Goal: Communication & Community: Answer question/provide support

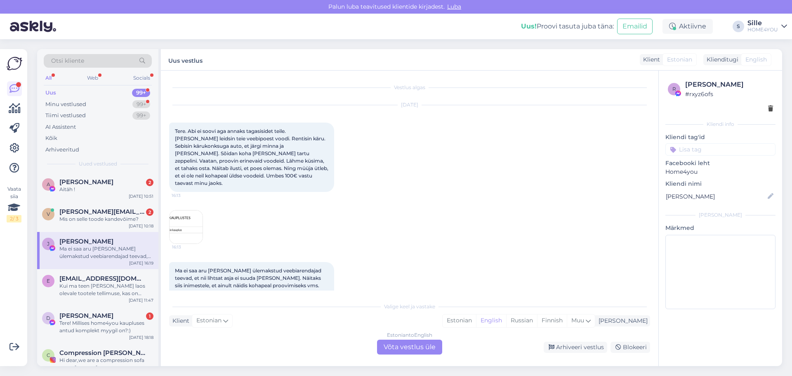
click at [283, 317] on div "Klient Estonian Mina Estonian English Russian Finnish Muu" at bounding box center [409, 320] width 481 height 11
click at [77, 216] on div "Mis on selle toode kandevõime?" at bounding box center [106, 218] width 94 height 7
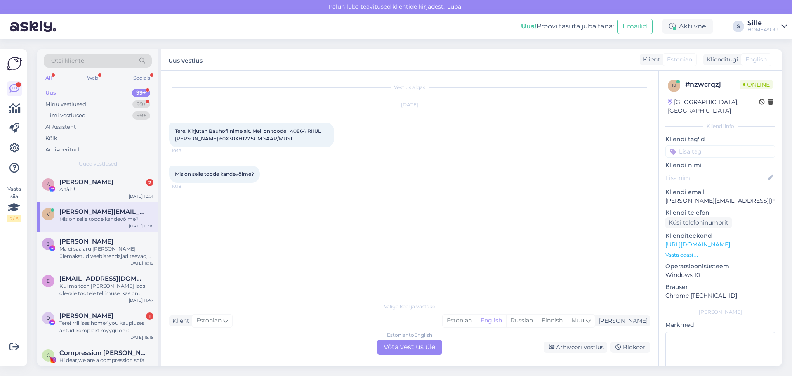
click at [299, 129] on span "Tere. Kirjutan Bauhofi nime alt. Meil on toode 40864 RIIUL [PERSON_NAME] 60X30X…" at bounding box center [248, 135] width 147 height 14
copy span "40864"
click at [113, 182] on div "[PERSON_NAME] 2" at bounding box center [106, 181] width 94 height 7
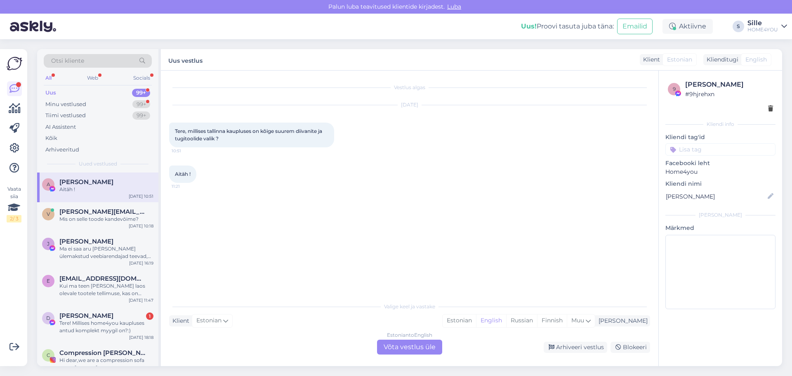
click at [393, 346] on div "Estonian to English Võta vestlus üle" at bounding box center [409, 346] width 65 height 15
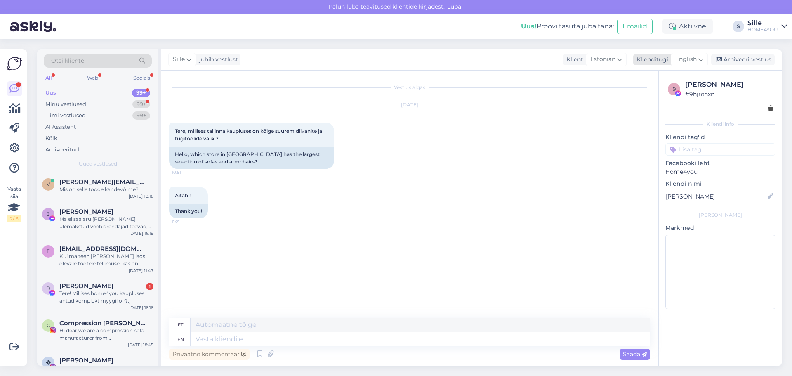
click at [692, 54] on div "English" at bounding box center [689, 59] width 37 height 13
type input "es"
click at [669, 110] on link "Estonian" at bounding box center [670, 109] width 91 height 13
click at [252, 330] on textarea at bounding box center [409, 337] width 481 height 17
type textarea "Tere, kõige suurem valik on meil Tähesaju kaupluses"
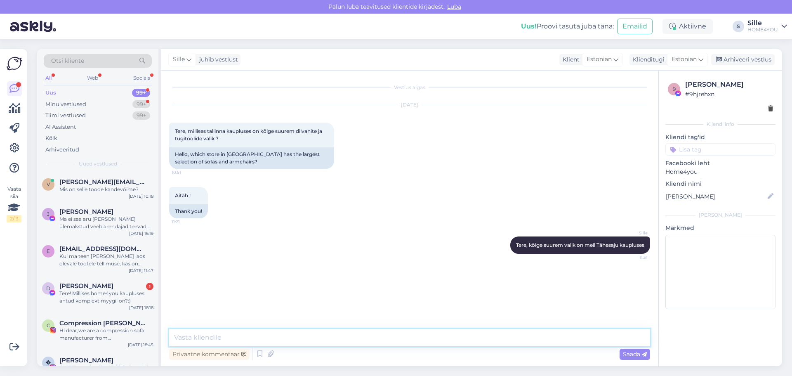
click at [211, 336] on textarea at bounding box center [409, 337] width 481 height 17
type textarea "V"
